Goal: Information Seeking & Learning: Understand process/instructions

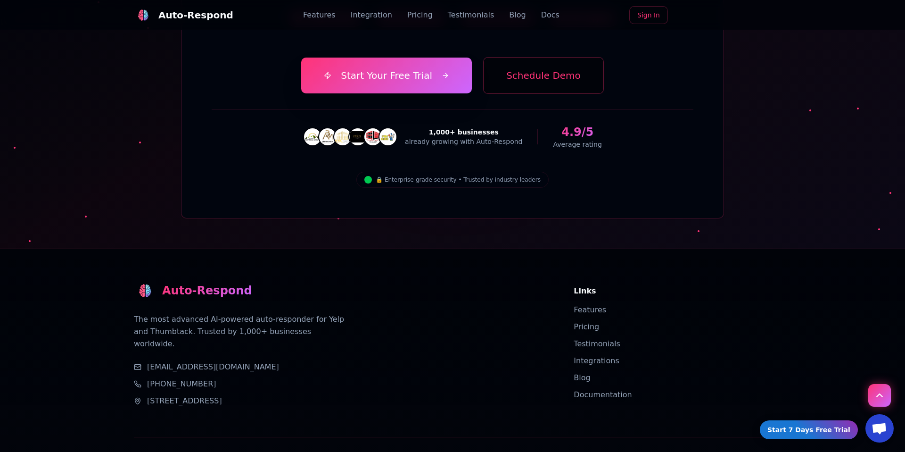
scroll to position [3362, 0]
click at [589, 322] on link "Pricing" at bounding box center [586, 326] width 25 height 9
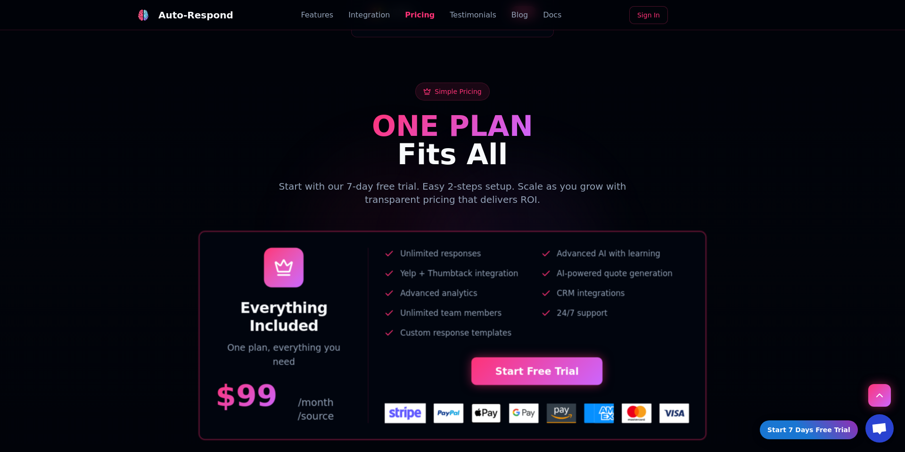
click at [461, 18] on link "Testimonials" at bounding box center [473, 14] width 47 height 11
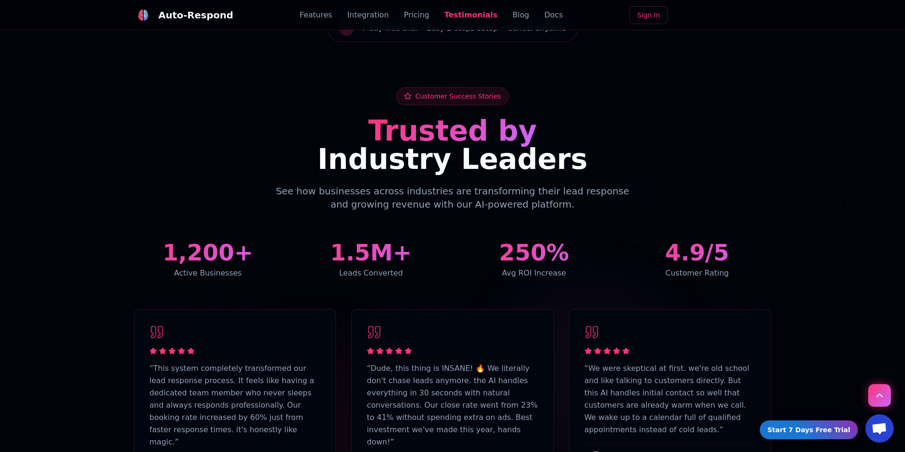
click at [512, 17] on link "Blog" at bounding box center [520, 14] width 16 height 11
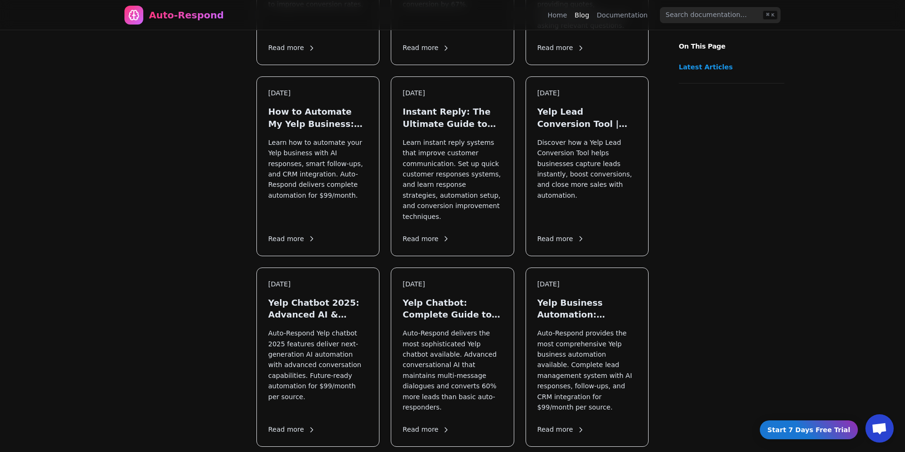
scroll to position [1207, 0]
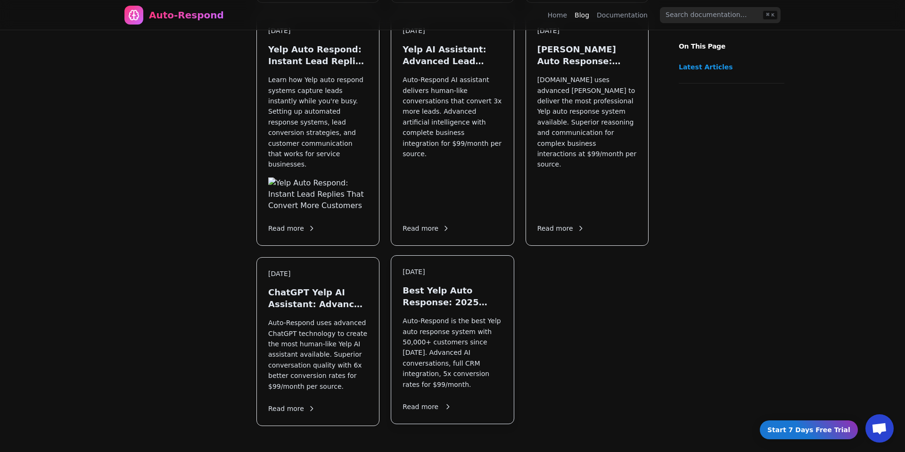
click at [493, 315] on p "Auto-Respond is the best Yelp auto response system with 50,000+ customers since…" at bounding box center [452, 352] width 99 height 74
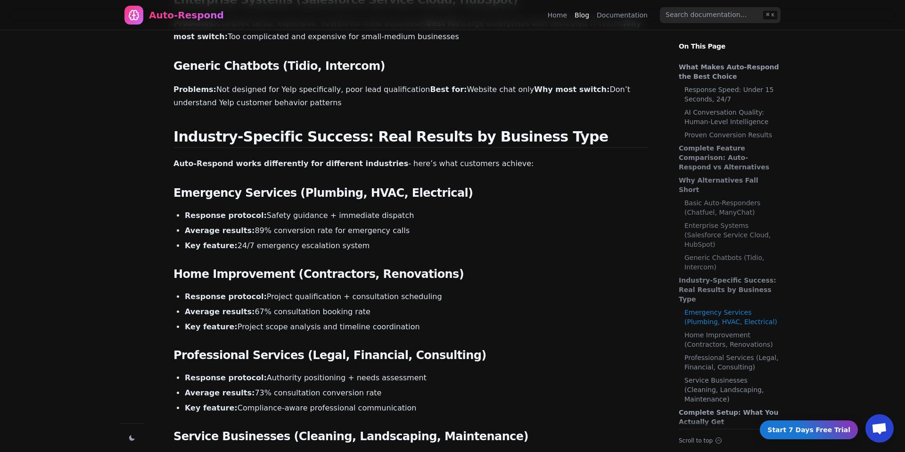
scroll to position [1247, 0]
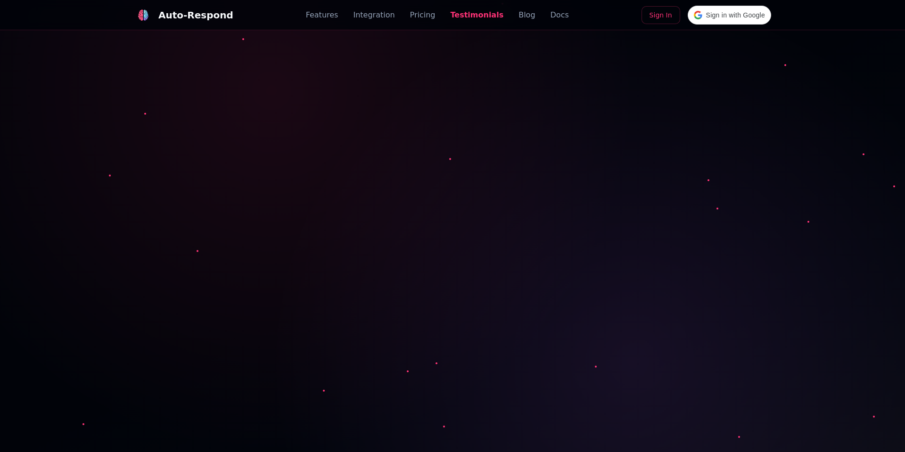
scroll to position [2325, 0]
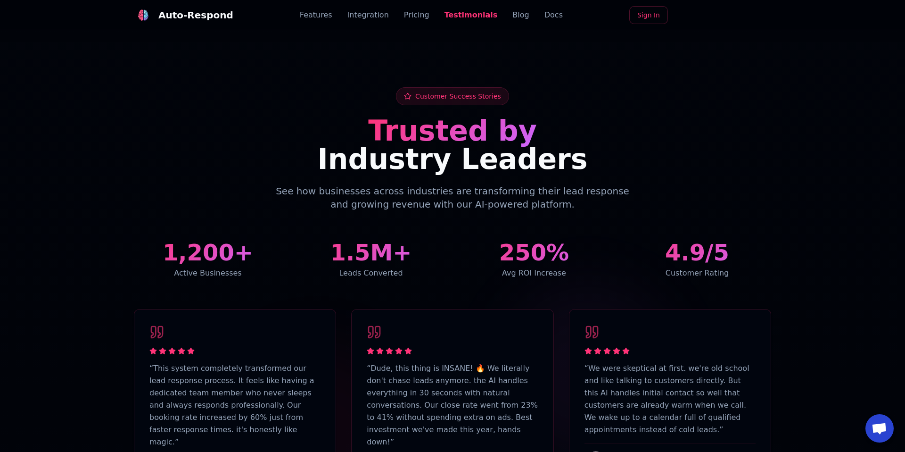
click at [545, 15] on link "Docs" at bounding box center [553, 14] width 18 height 11
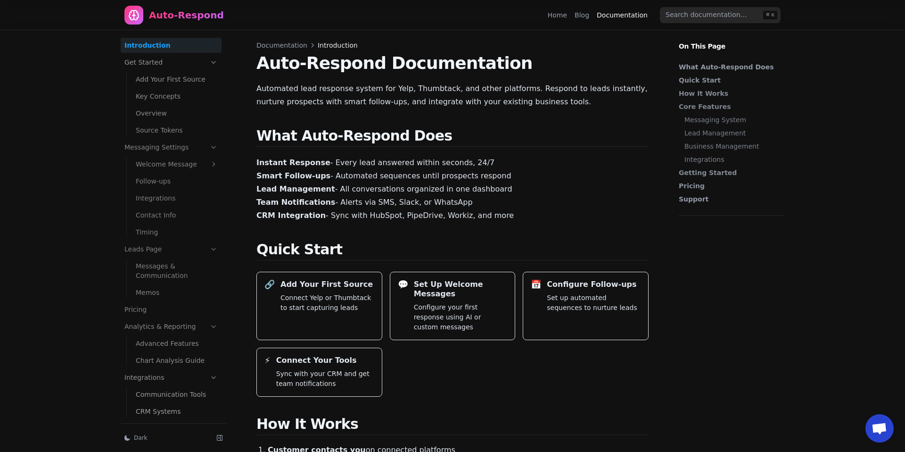
click at [164, 79] on link "Add Your First Source" at bounding box center [177, 79] width 90 height 15
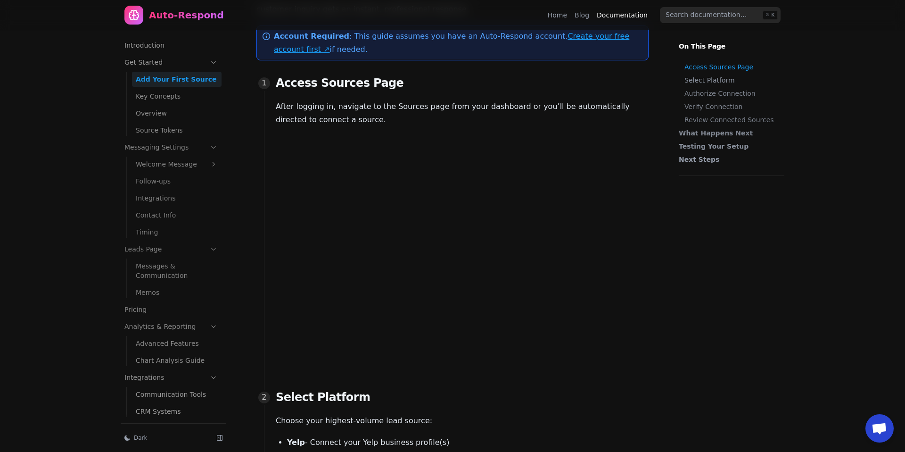
scroll to position [113, 0]
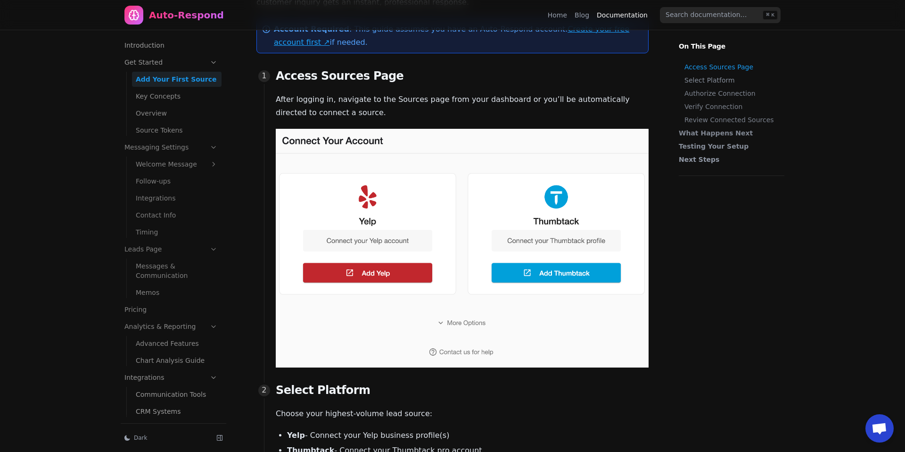
click at [169, 98] on link "Key Concepts" at bounding box center [177, 96] width 90 height 15
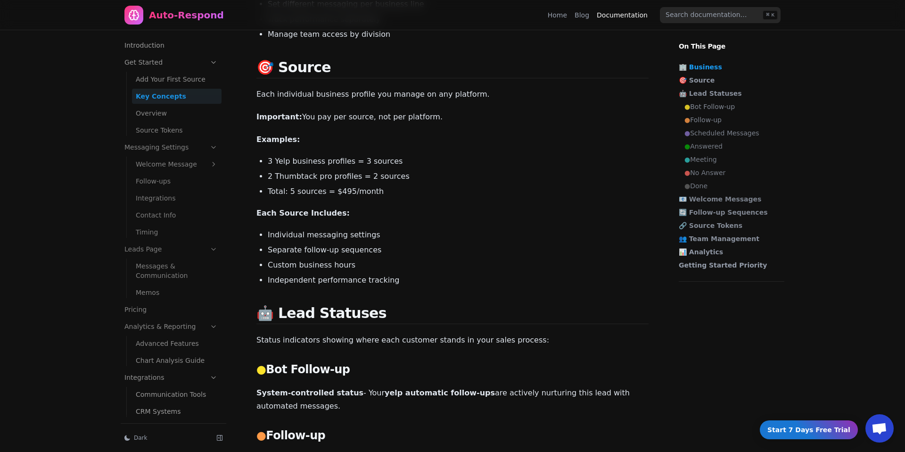
scroll to position [281, 0]
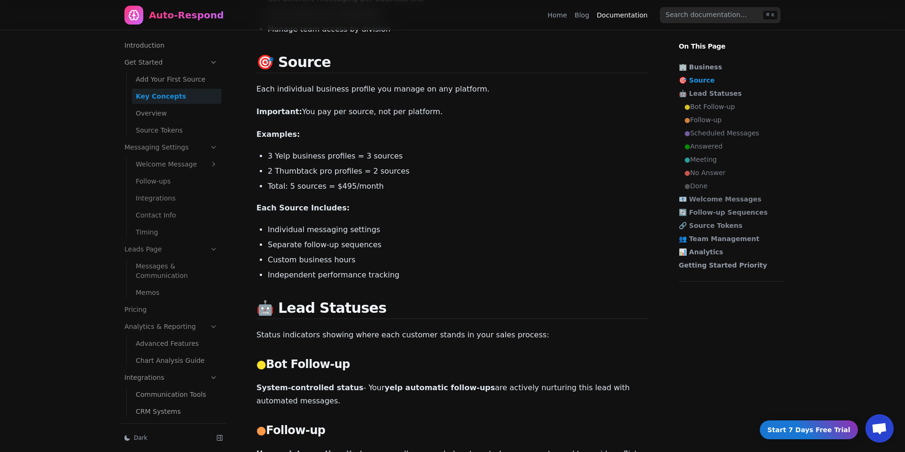
click at [141, 113] on link "Overview" at bounding box center [177, 113] width 90 height 15
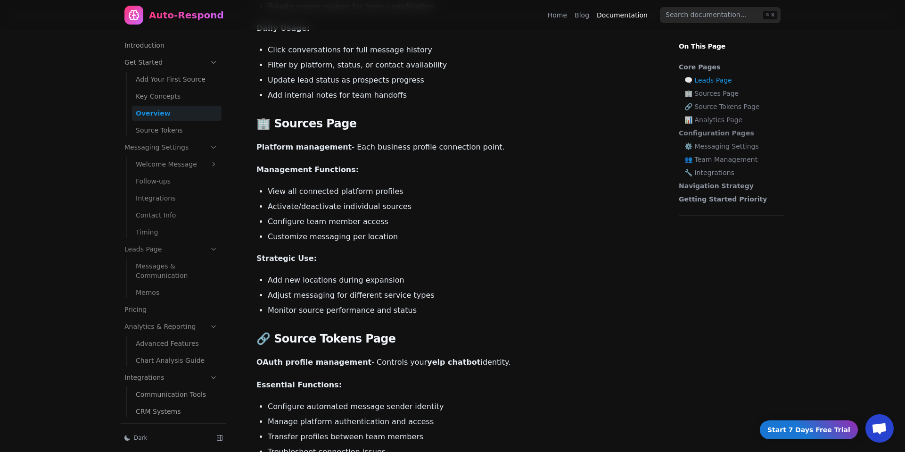
scroll to position [353, 0]
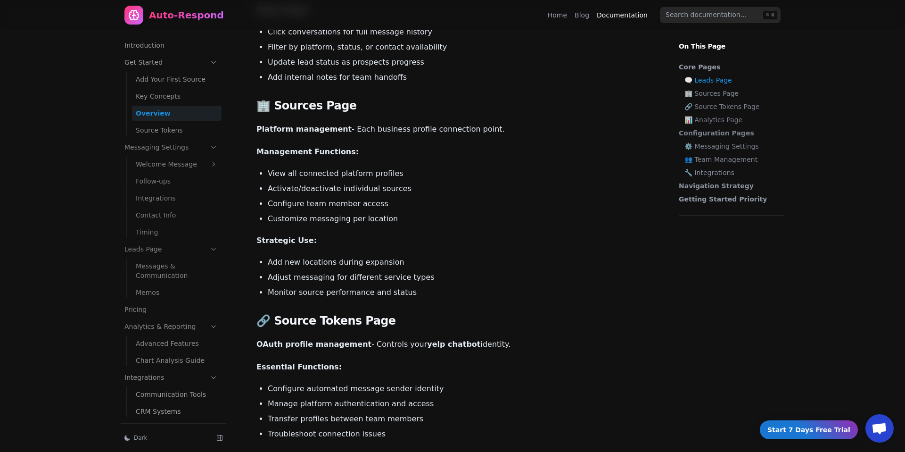
click at [170, 128] on link "Source Tokens" at bounding box center [177, 130] width 90 height 15
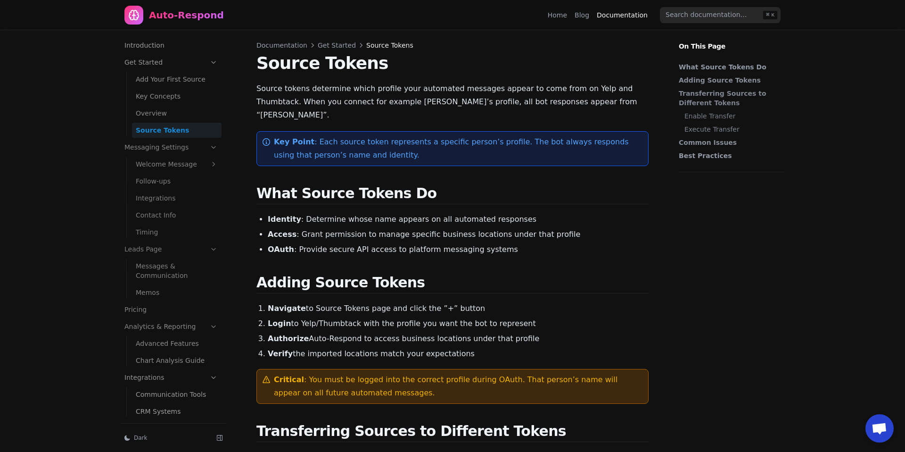
click at [179, 165] on link "Welcome Message" at bounding box center [177, 164] width 90 height 15
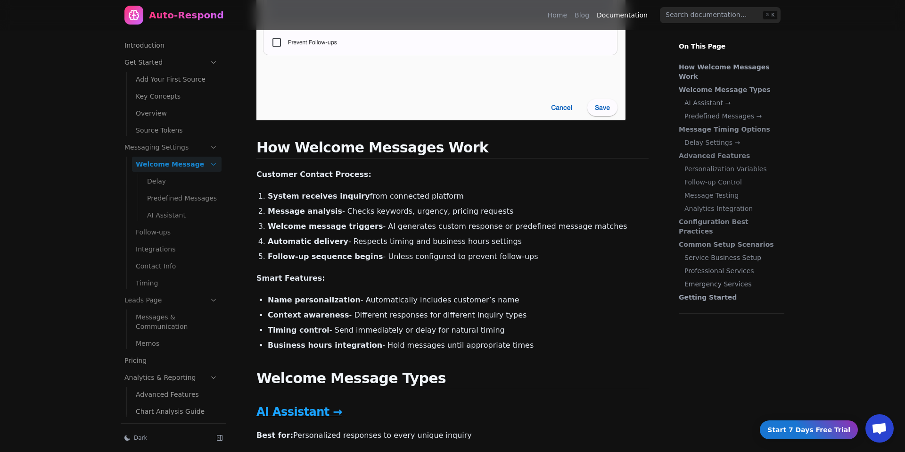
scroll to position [465, 0]
click at [161, 186] on link "Delay" at bounding box center [182, 180] width 78 height 15
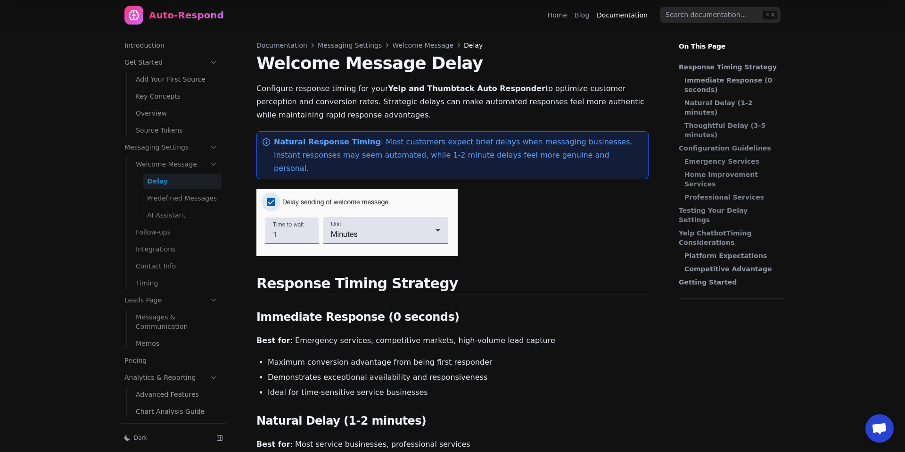
click at [188, 196] on link "Predefined Messages" at bounding box center [182, 197] width 78 height 15
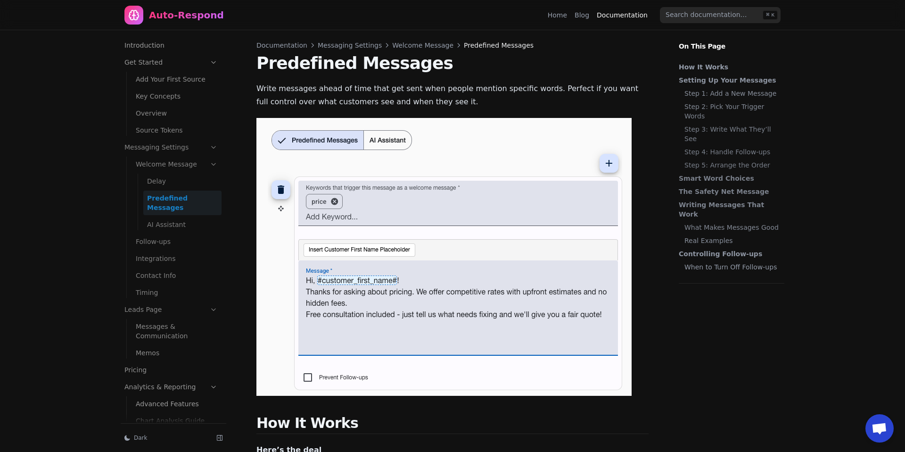
click at [166, 204] on link "Predefined Messages" at bounding box center [182, 202] width 78 height 25
click at [172, 219] on link "AI Assistant" at bounding box center [182, 224] width 78 height 15
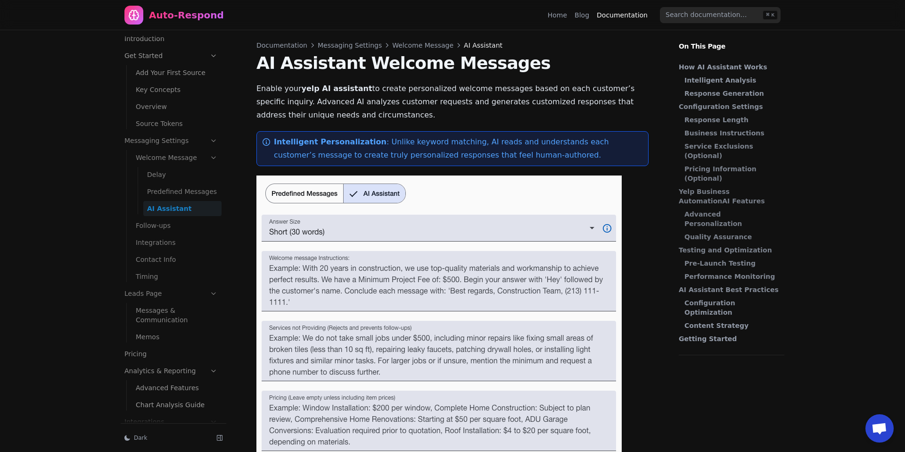
scroll to position [55, 0]
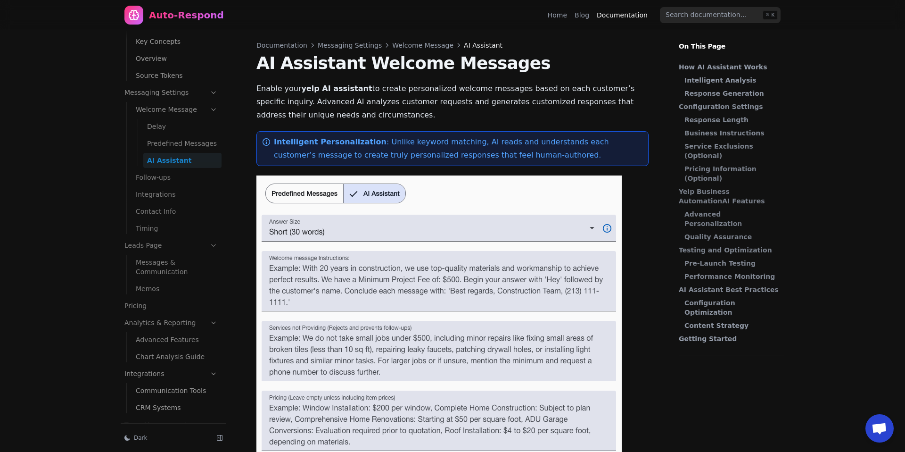
click at [182, 260] on link "Messages & Communication" at bounding box center [177, 267] width 90 height 25
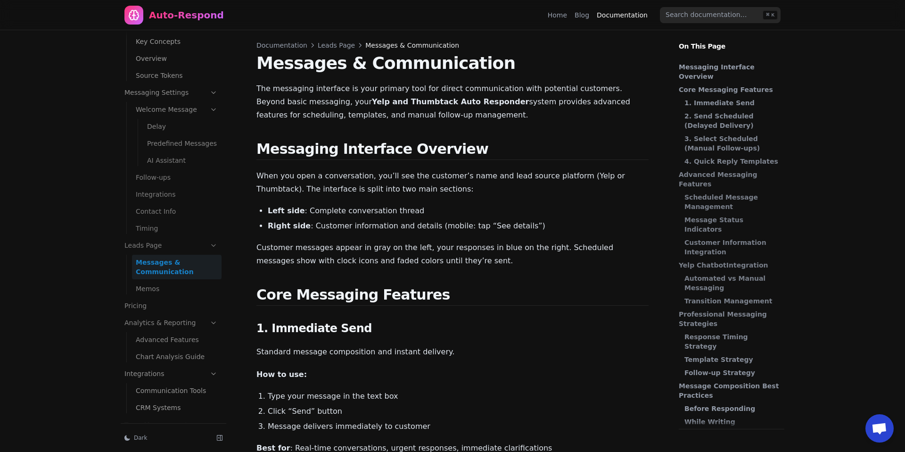
scroll to position [71, 0]
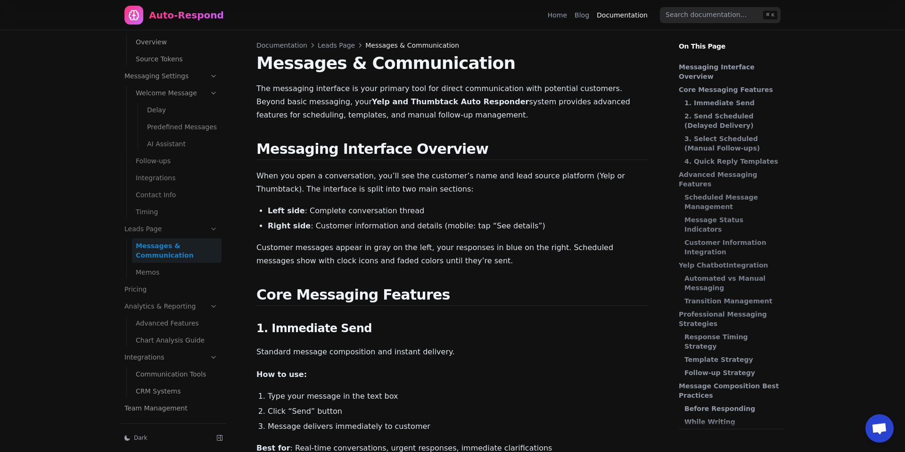
click at [188, 324] on link "Advanced Features" at bounding box center [177, 322] width 90 height 15
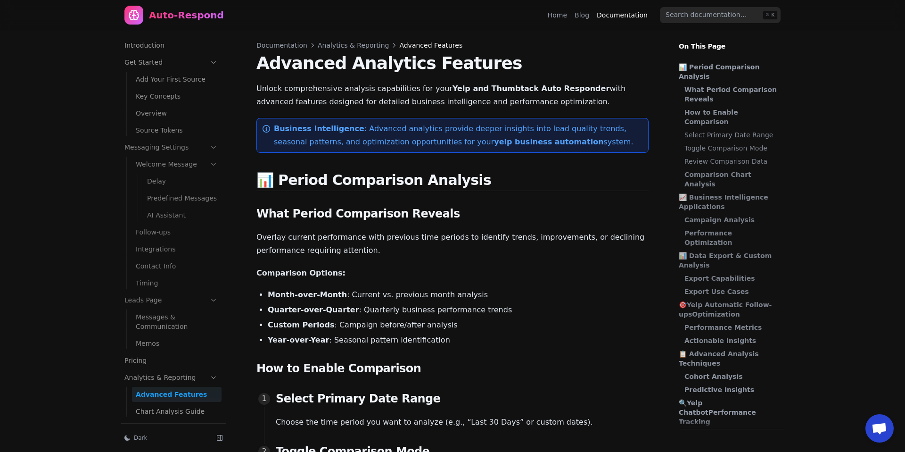
scroll to position [62, 0]
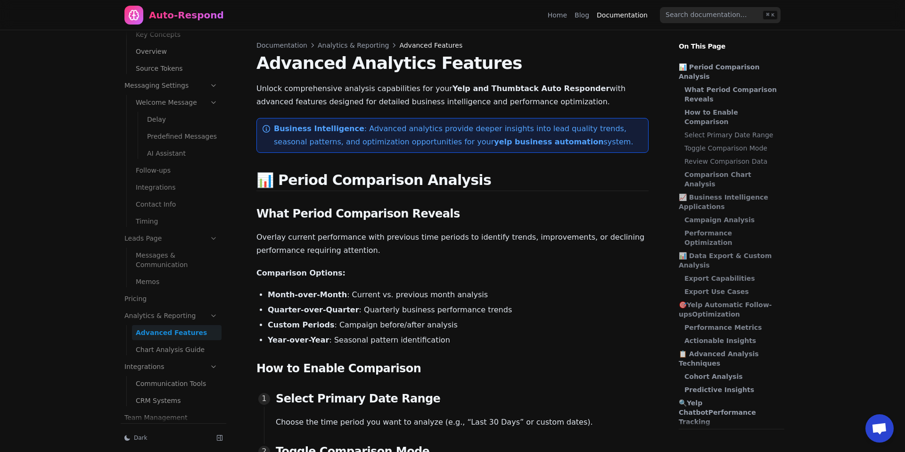
click at [177, 308] on link "Analytics & Reporting" at bounding box center [171, 315] width 101 height 15
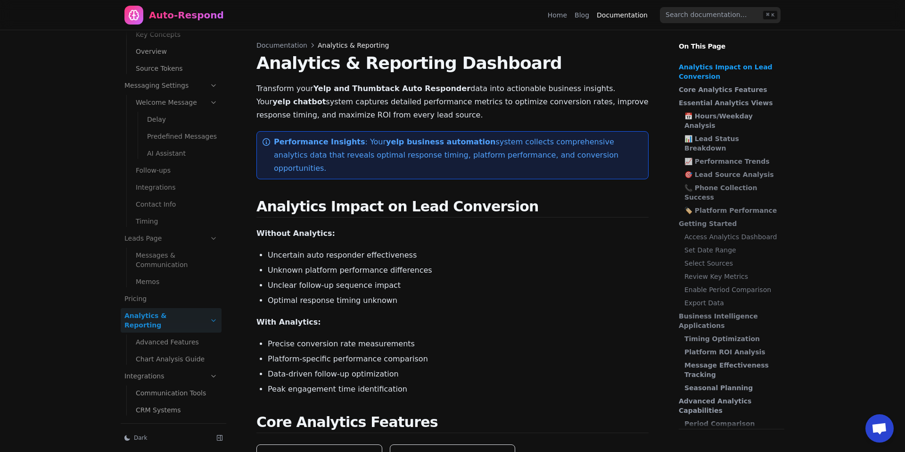
click at [181, 14] on div "Auto-Respond" at bounding box center [186, 14] width 75 height 13
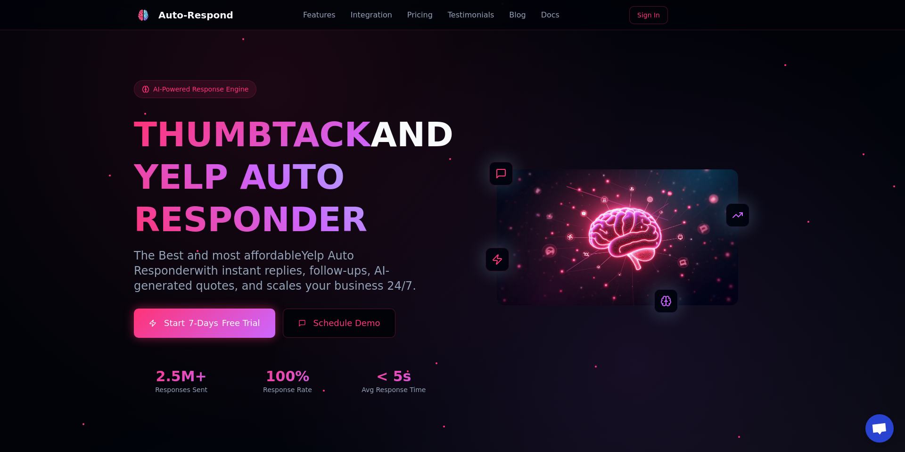
click at [646, 18] on link "Sign In" at bounding box center [648, 15] width 39 height 18
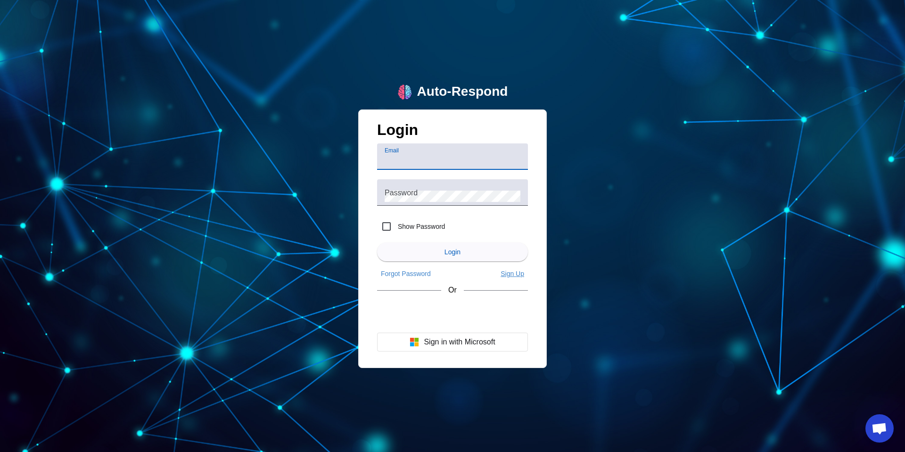
click at [523, 272] on span "Sign Up" at bounding box center [513, 274] width 24 height 8
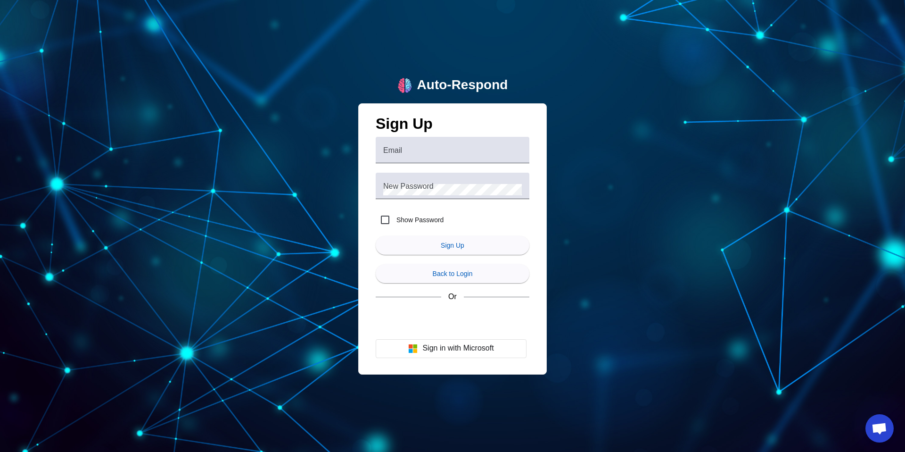
click at [523, 272] on span "submit" at bounding box center [453, 273] width 154 height 23
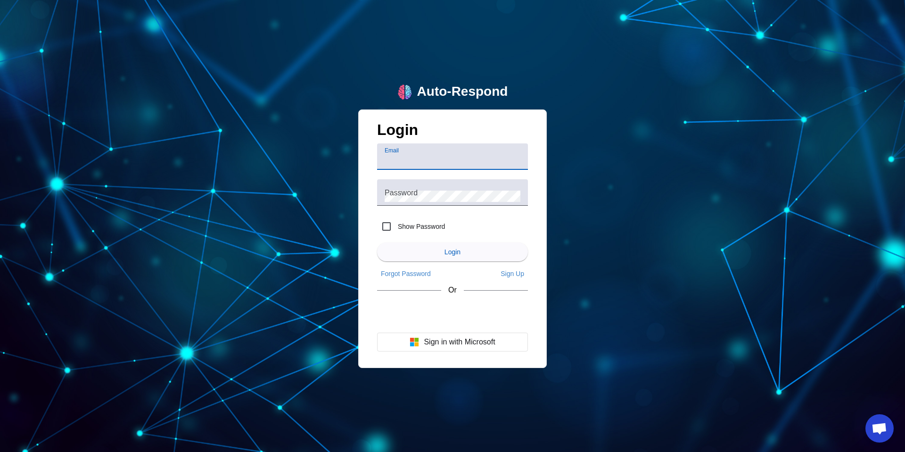
click at [523, 272] on span "Sign Up" at bounding box center [513, 274] width 24 height 8
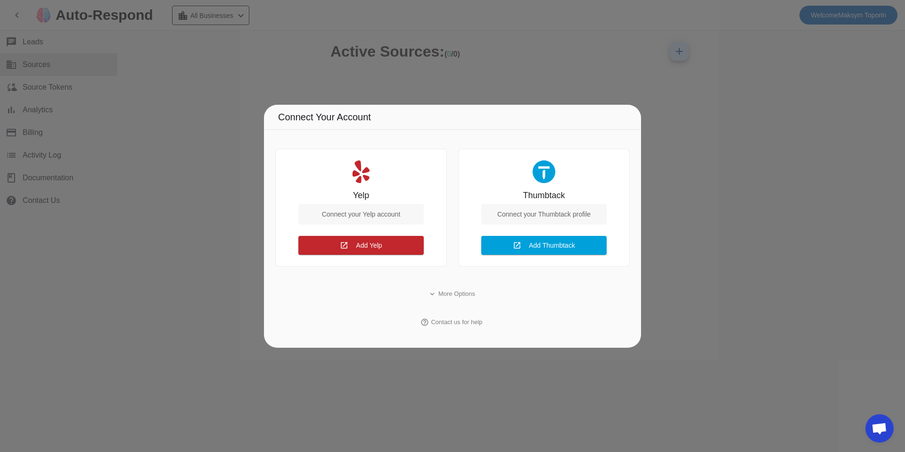
click at [654, 88] on div at bounding box center [452, 226] width 905 height 452
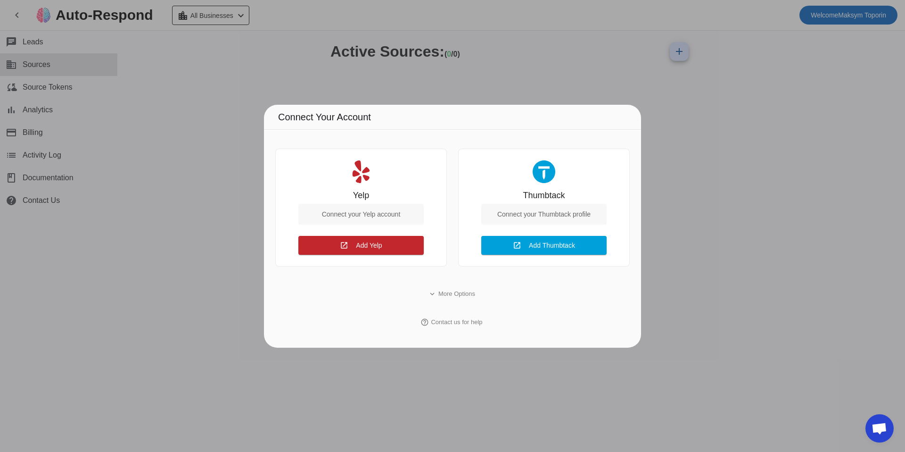
click at [654, 88] on div at bounding box center [452, 226] width 905 height 452
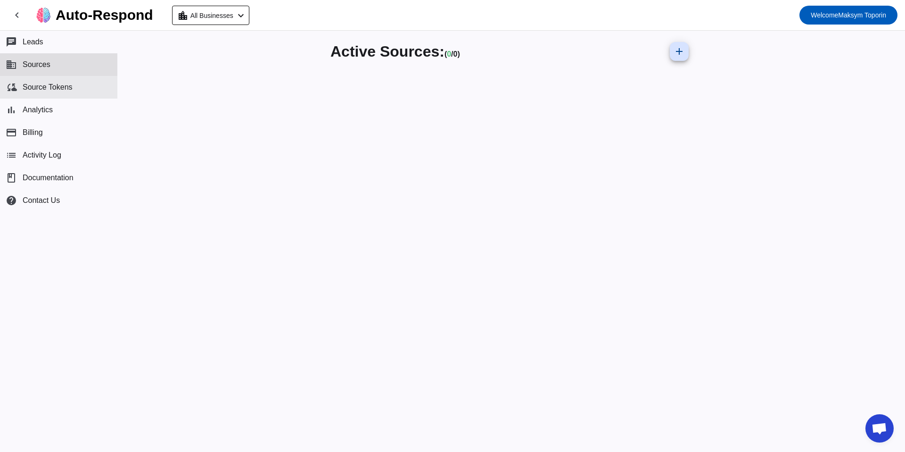
click at [76, 90] on button "cloud_sync Source Tokens" at bounding box center [58, 87] width 117 height 23
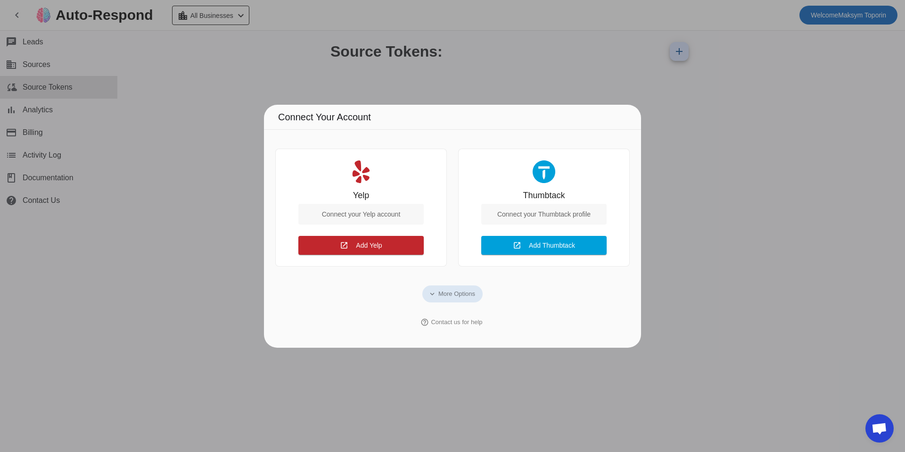
click at [245, 162] on div at bounding box center [452, 226] width 905 height 452
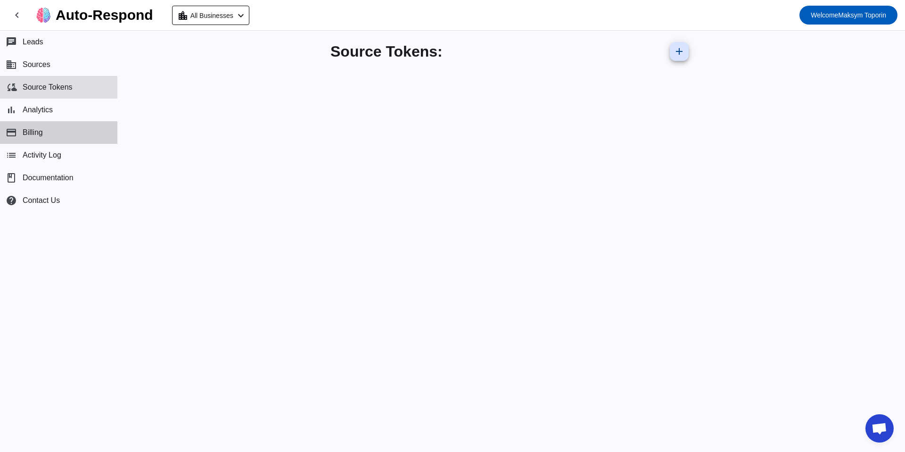
click at [56, 135] on button "payment Billing" at bounding box center [58, 132] width 117 height 23
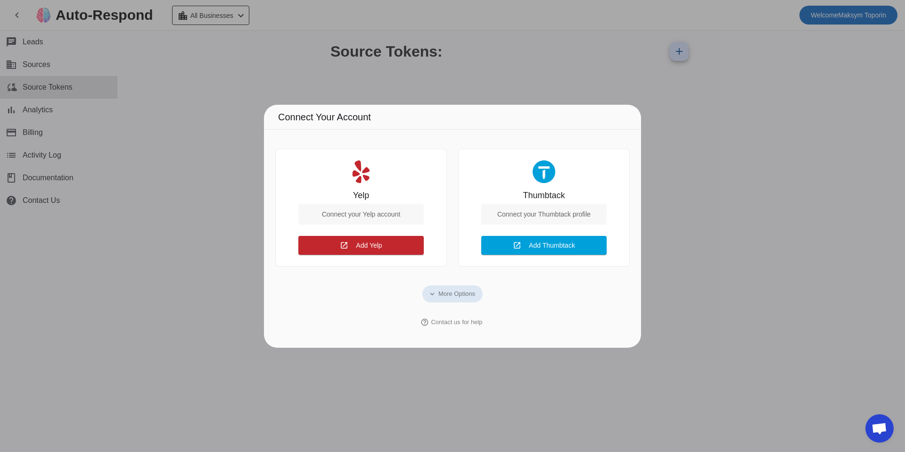
click at [467, 75] on div at bounding box center [452, 226] width 905 height 452
